Goal: Task Accomplishment & Management: Use online tool/utility

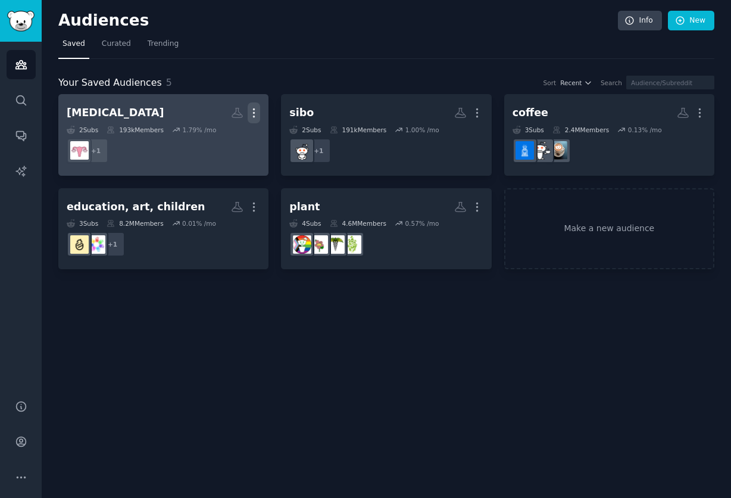
click at [253, 114] on icon "button" at bounding box center [254, 113] width 13 height 13
click at [221, 139] on p "Delete" at bounding box center [221, 138] width 27 height 13
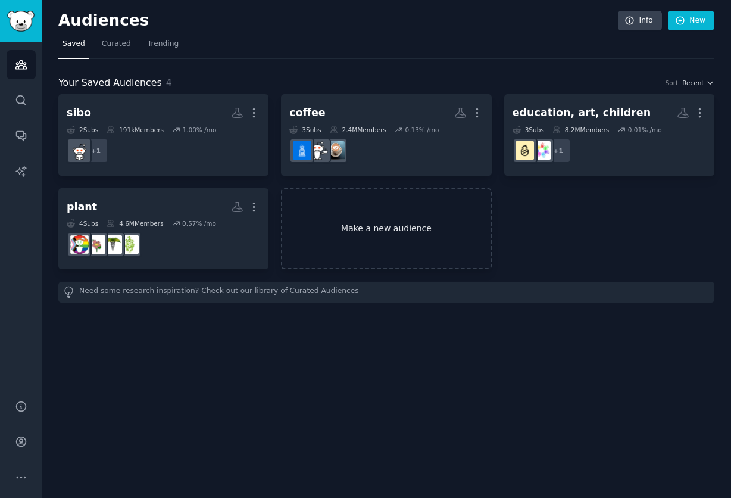
click at [354, 236] on link "Make a new audience" at bounding box center [386, 229] width 210 height 82
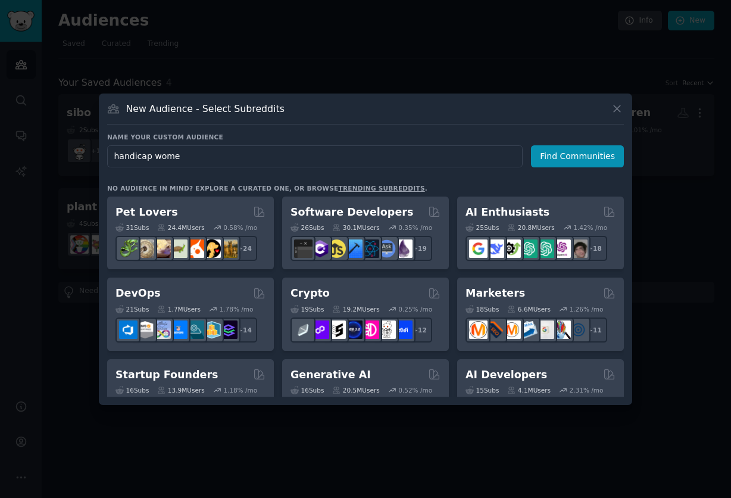
type input "handicap women"
click button "Find Communities" at bounding box center [577, 156] width 93 height 22
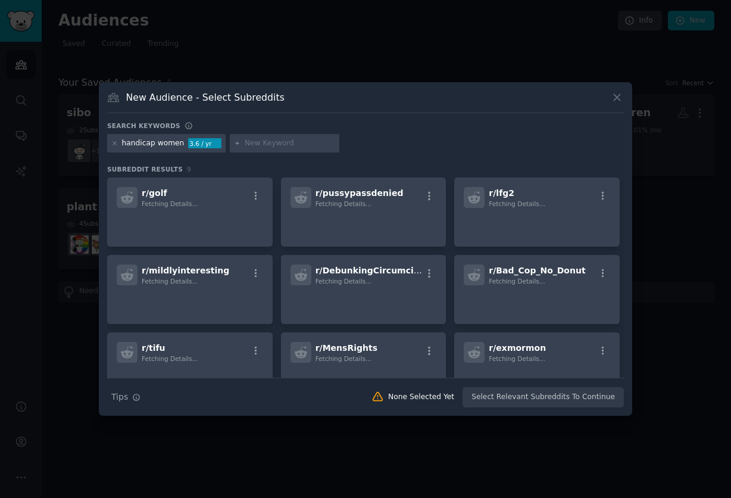
click at [141, 140] on div "handicap women" at bounding box center [153, 143] width 63 height 11
click at [135, 147] on div "handicap women" at bounding box center [153, 143] width 63 height 11
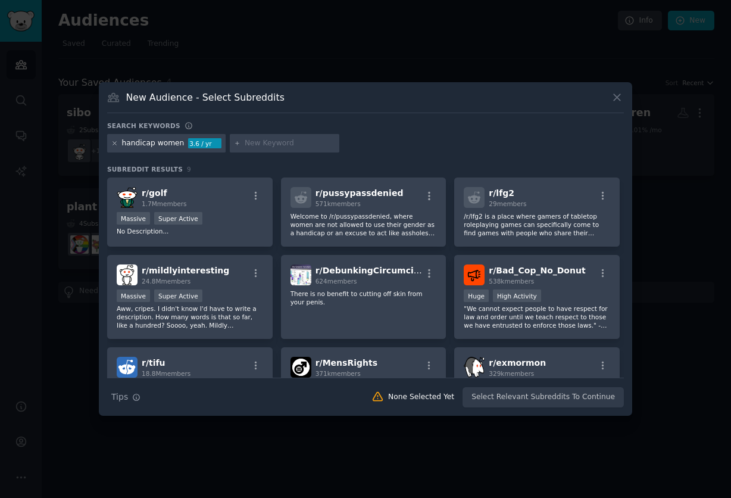
click at [116, 142] on icon at bounding box center [114, 143] width 7 height 7
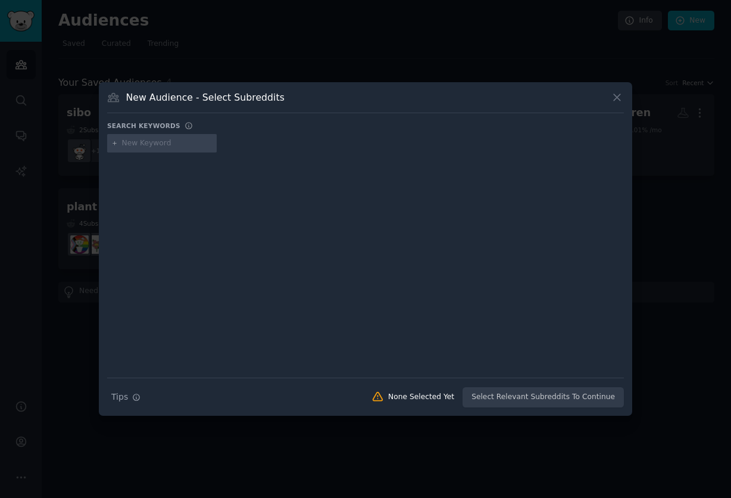
click at [140, 143] on input "text" at bounding box center [167, 143] width 91 height 11
type input "disabilites"
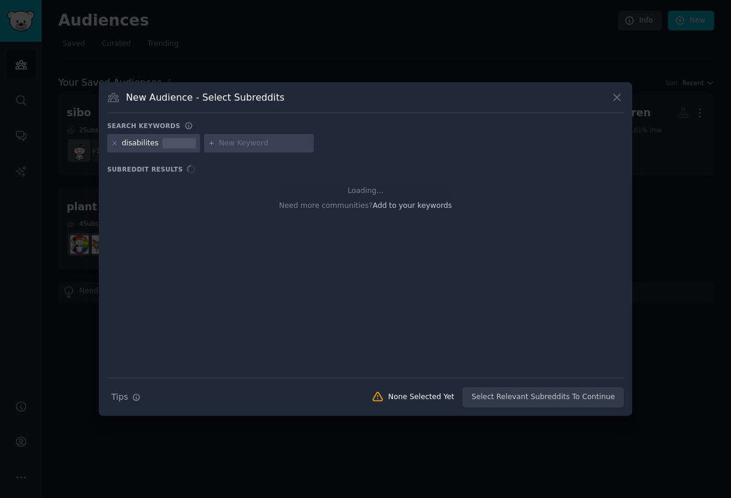
click at [193, 154] on div "disabilites" at bounding box center [365, 145] width 517 height 23
click at [259, 144] on input "text" at bounding box center [264, 143] width 91 height 11
type input "o"
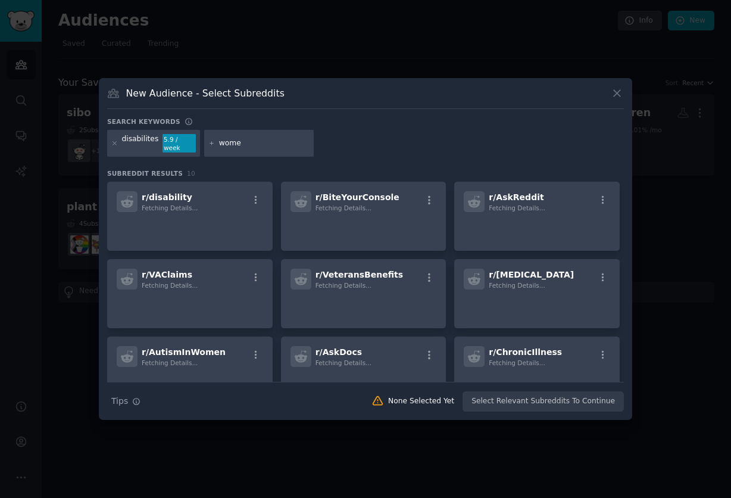
type input "women"
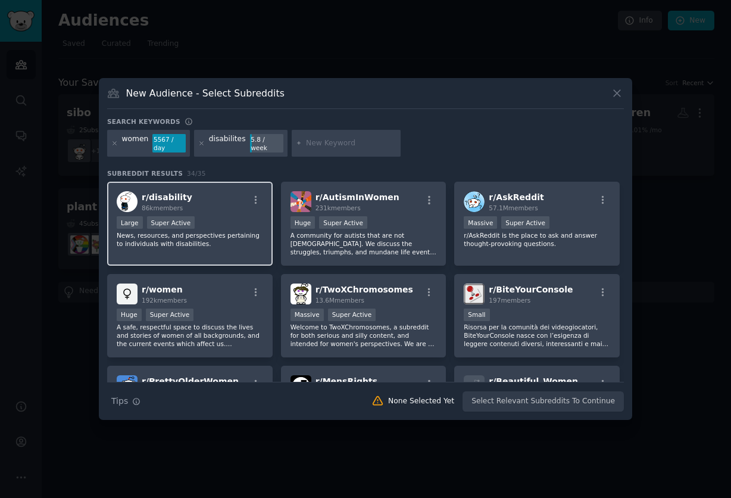
click at [212, 258] on div "r/ disability 86k members >= 95th percentile for submissions / day Large Super …" at bounding box center [190, 224] width 166 height 84
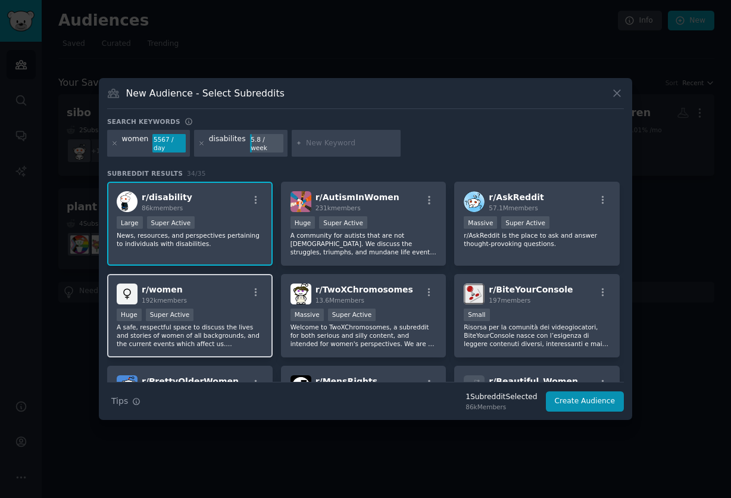
click at [193, 315] on div "Huge Super Active" at bounding box center [190, 316] width 147 height 15
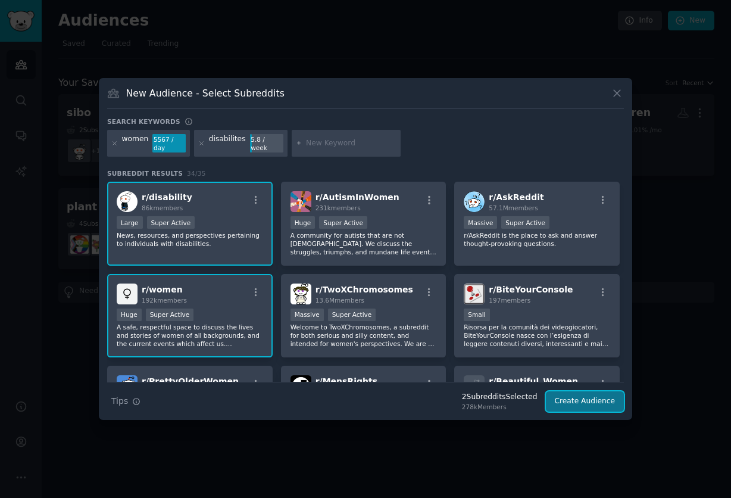
click at [570, 404] on button "Create Audience" at bounding box center [585, 401] width 79 height 20
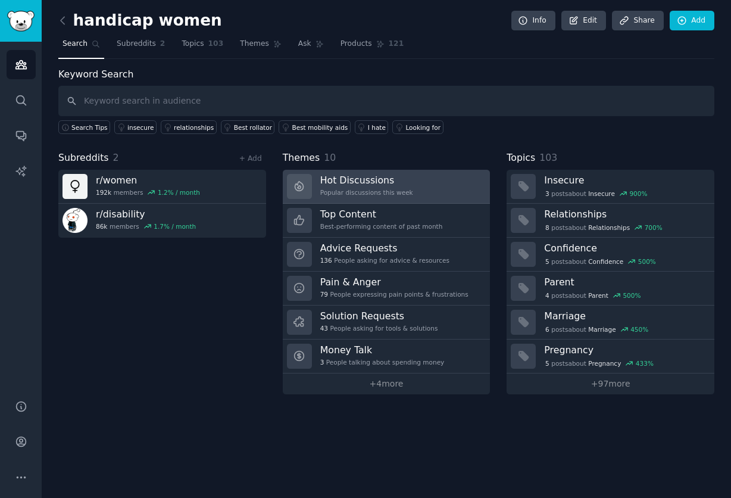
click at [379, 180] on h3 "Hot Discussions" at bounding box center [366, 180] width 93 height 13
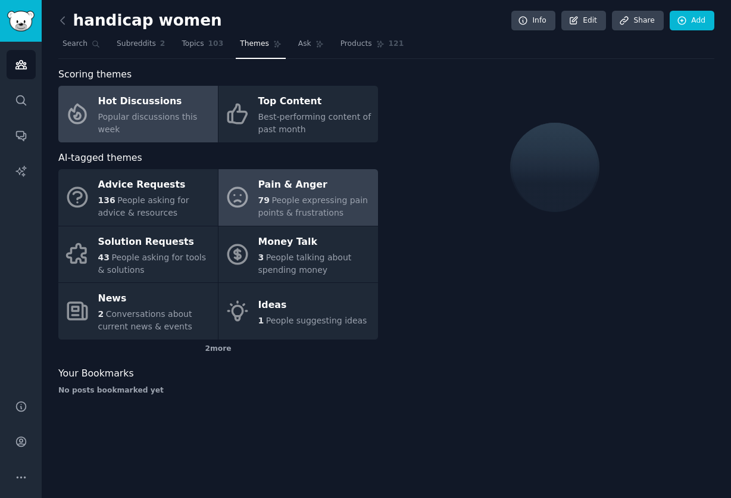
click at [298, 195] on span "People expressing pain points & frustrations" at bounding box center [313, 206] width 110 height 22
